Goal: Task Accomplishment & Management: Complete application form

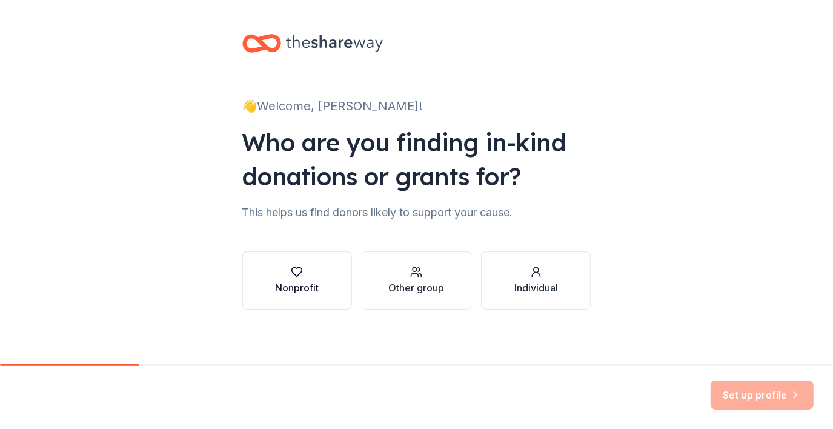
click at [292, 272] on icon "button" at bounding box center [297, 272] width 12 height 12
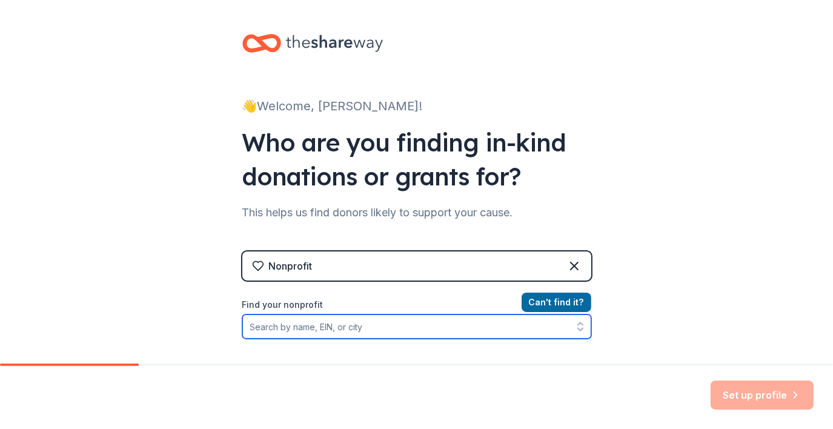
click at [388, 329] on input "Find your nonprofit" at bounding box center [416, 326] width 349 height 24
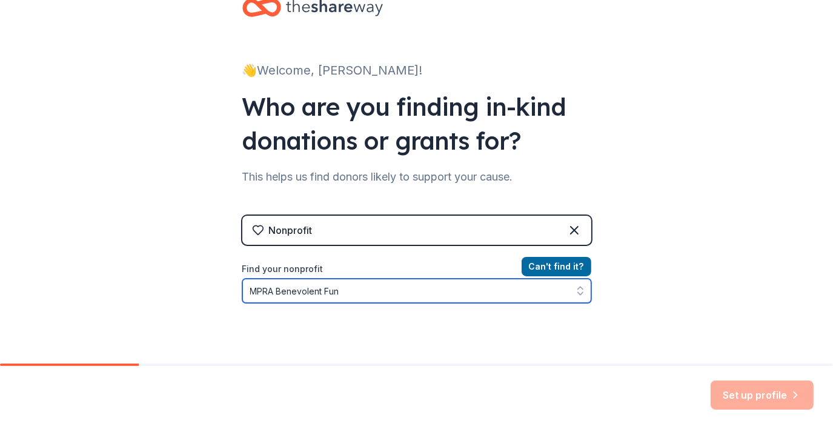
type input "MPRA Benevolent Fund"
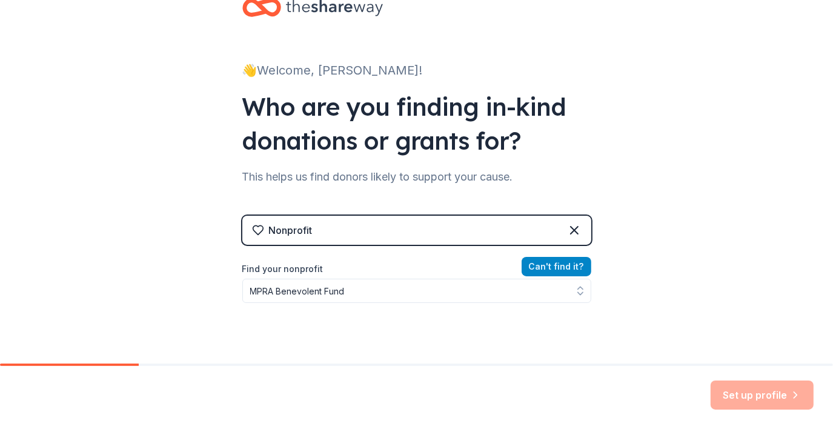
click at [567, 265] on button "Can ' t find it?" at bounding box center [556, 266] width 70 height 19
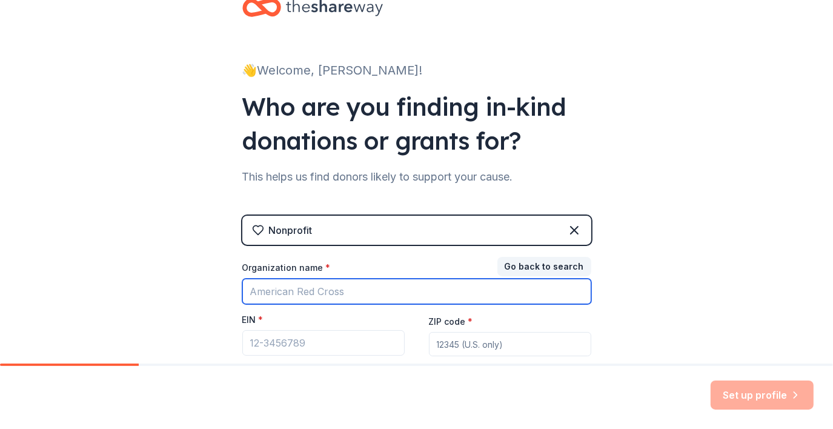
click at [352, 292] on input "Organization name *" at bounding box center [416, 291] width 349 height 25
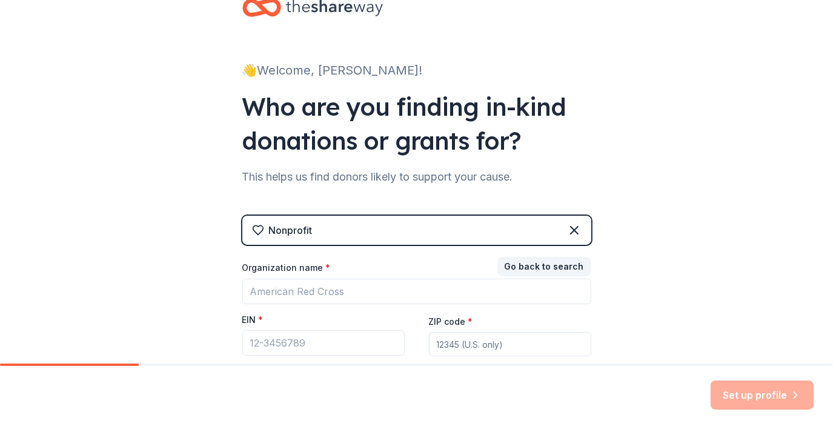
click at [781, 132] on div "👋 Welcome, [PERSON_NAME]! Who are you finding in-kind donations or grants for? …" at bounding box center [416, 213] width 833 height 498
click at [249, 341] on input "EIN *" at bounding box center [323, 342] width 162 height 25
type input "81-522913"
